Goal: Information Seeking & Learning: Check status

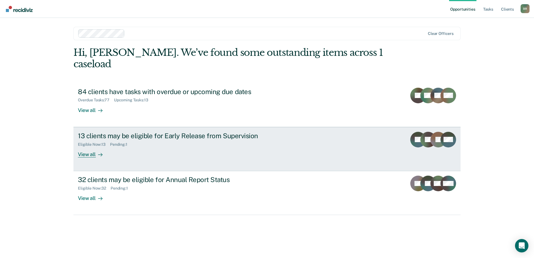
click at [262, 138] on div "13 clients may be eligible for Early Release from Supervision Eligible Now : 13…" at bounding box center [182, 145] width 209 height 26
